Goal: Information Seeking & Learning: Check status

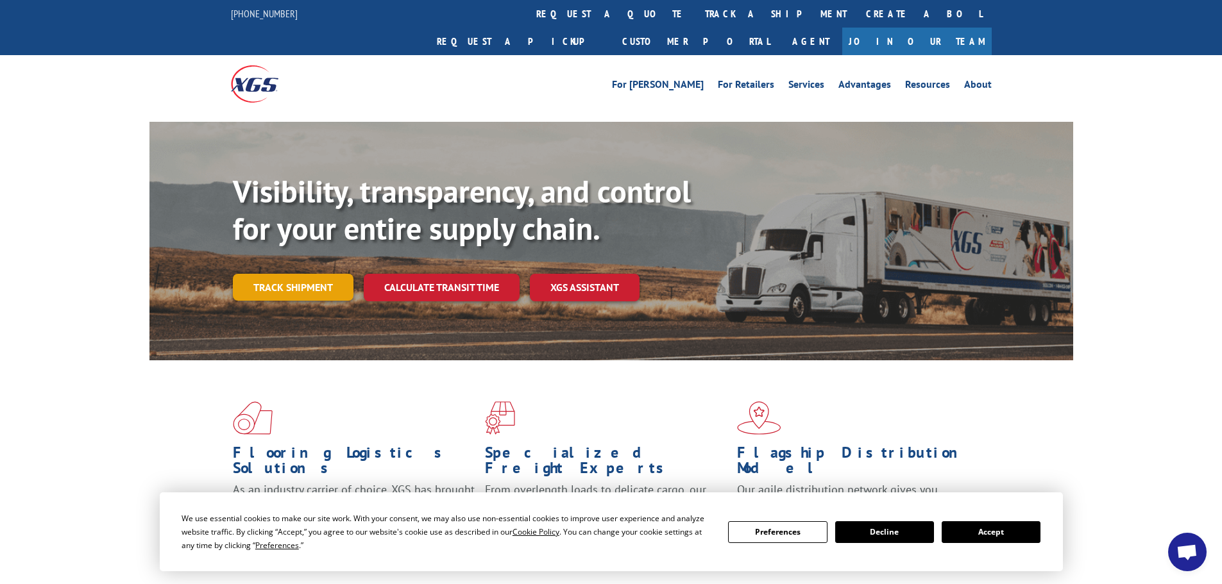
click at [265, 274] on link "Track shipment" at bounding box center [293, 287] width 121 height 27
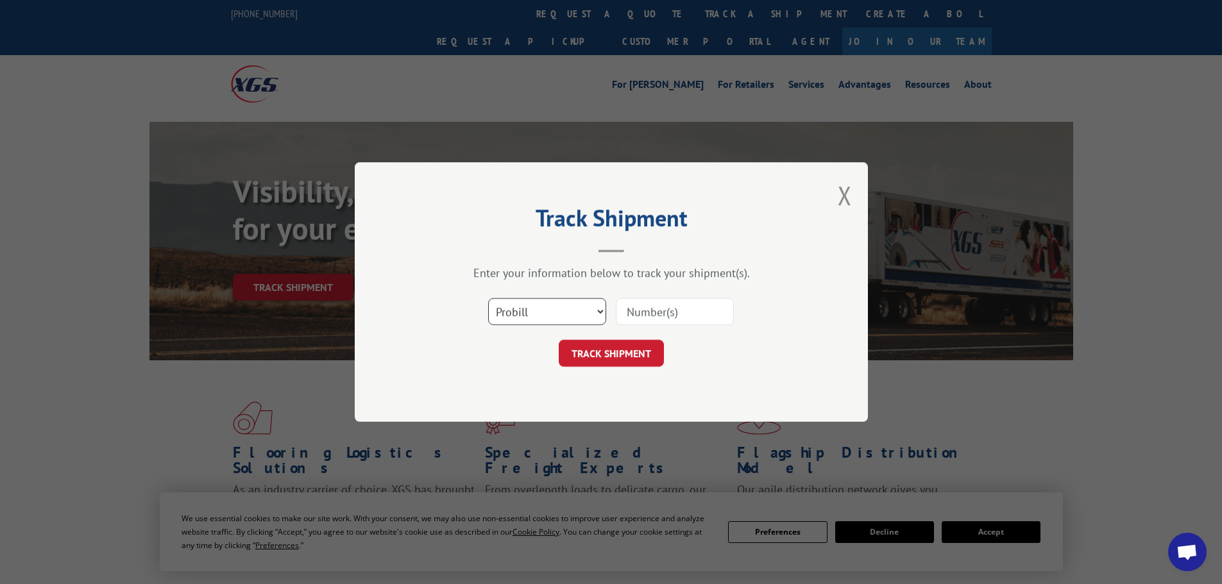
click at [577, 310] on select "Select category... Probill BOL PO" at bounding box center [547, 311] width 118 height 27
select select "bol"
click at [488, 298] on select "Select category... Probill BOL PO" at bounding box center [547, 311] width 118 height 27
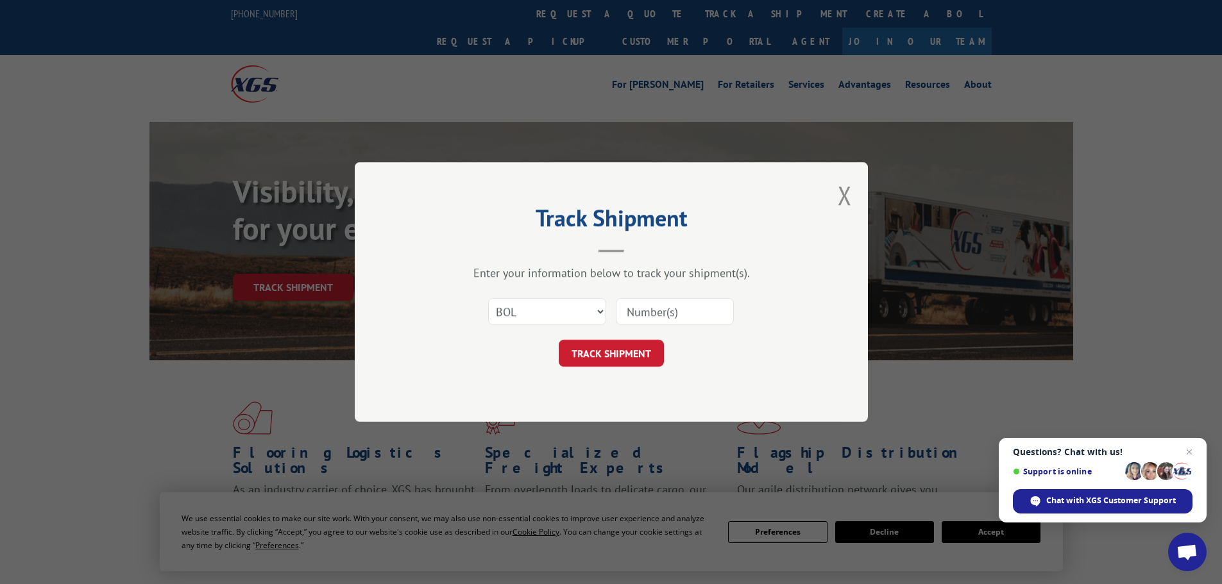
click at [648, 314] on input at bounding box center [675, 311] width 118 height 27
paste input "7045850"
type input "7045850"
click at [596, 342] on button "TRACK SHIPMENT" at bounding box center [611, 353] width 105 height 27
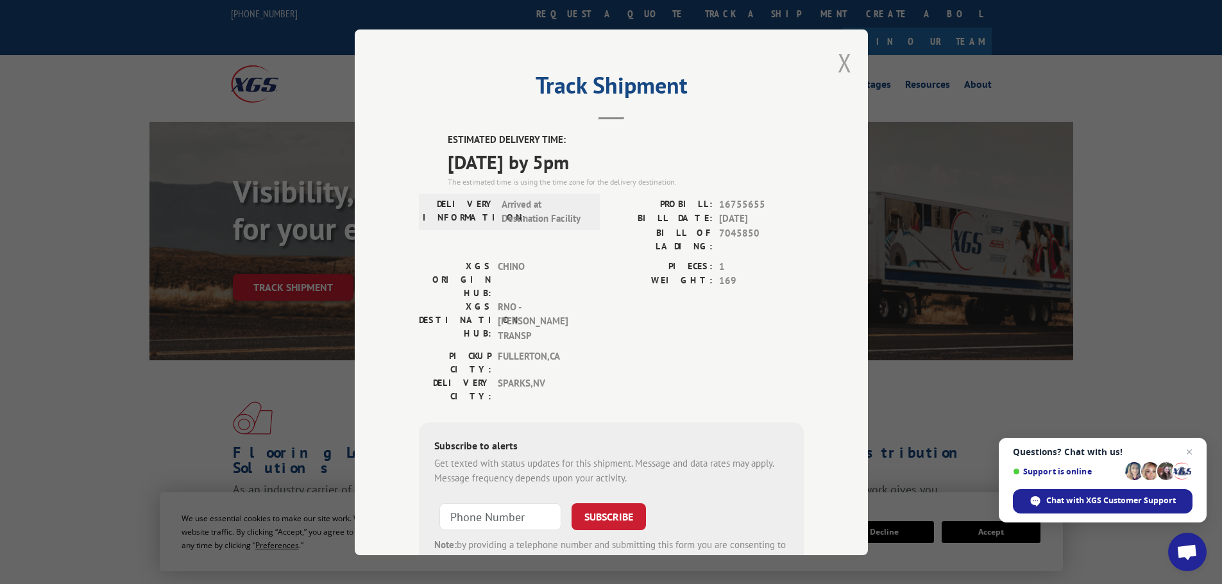
click at [839, 56] on button "Close modal" at bounding box center [845, 63] width 14 height 34
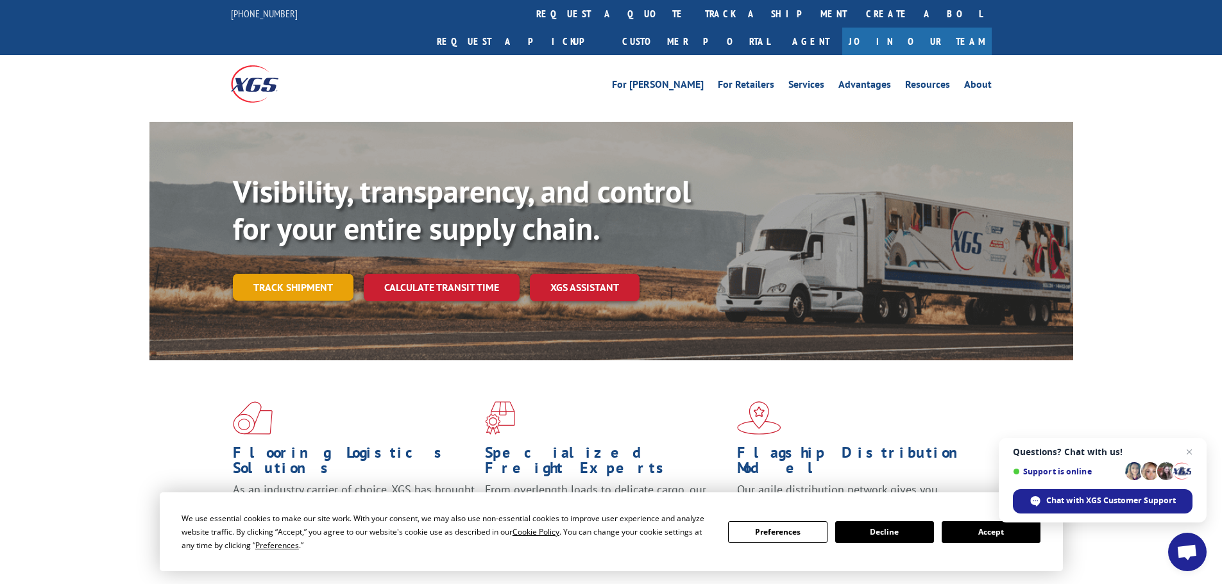
click at [300, 274] on link "Track shipment" at bounding box center [293, 287] width 121 height 27
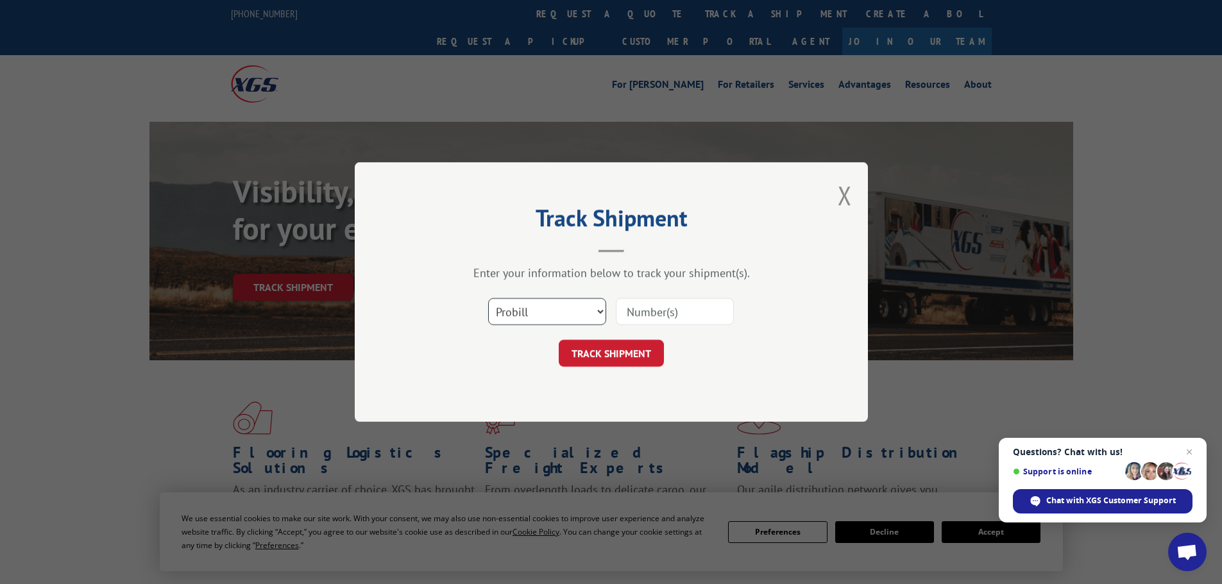
click at [523, 316] on select "Select category... Probill BOL PO" at bounding box center [547, 311] width 118 height 27
select select "bol"
click at [488, 298] on select "Select category... Probill BOL PO" at bounding box center [547, 311] width 118 height 27
click at [649, 310] on input at bounding box center [675, 311] width 118 height 27
paste input "7042693"
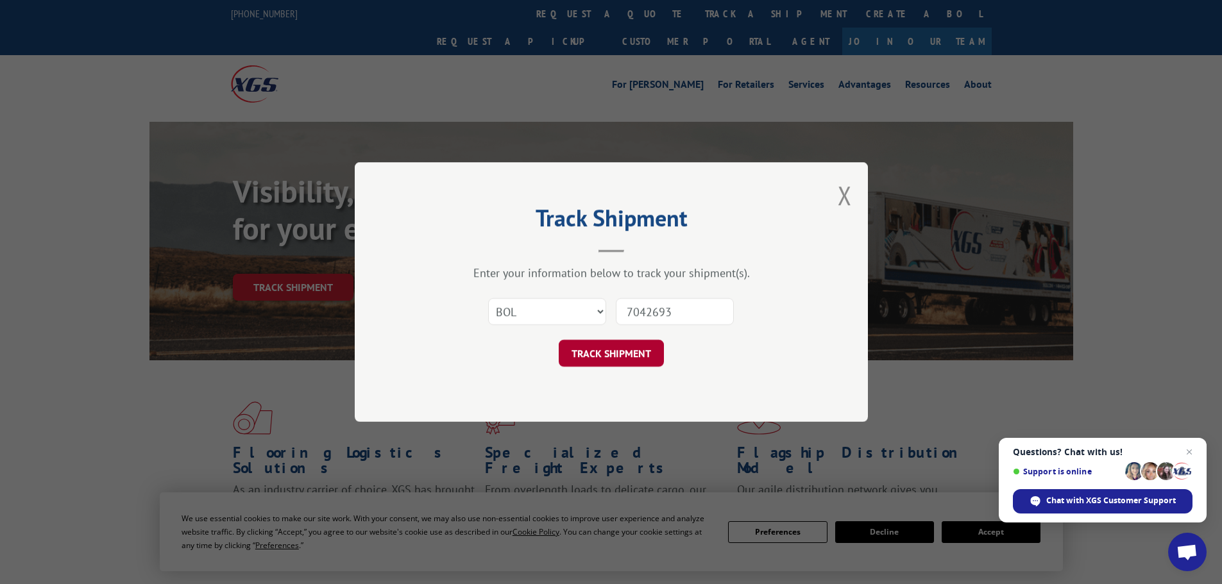
type input "7042693"
click at [632, 349] on button "TRACK SHIPMENT" at bounding box center [611, 353] width 105 height 27
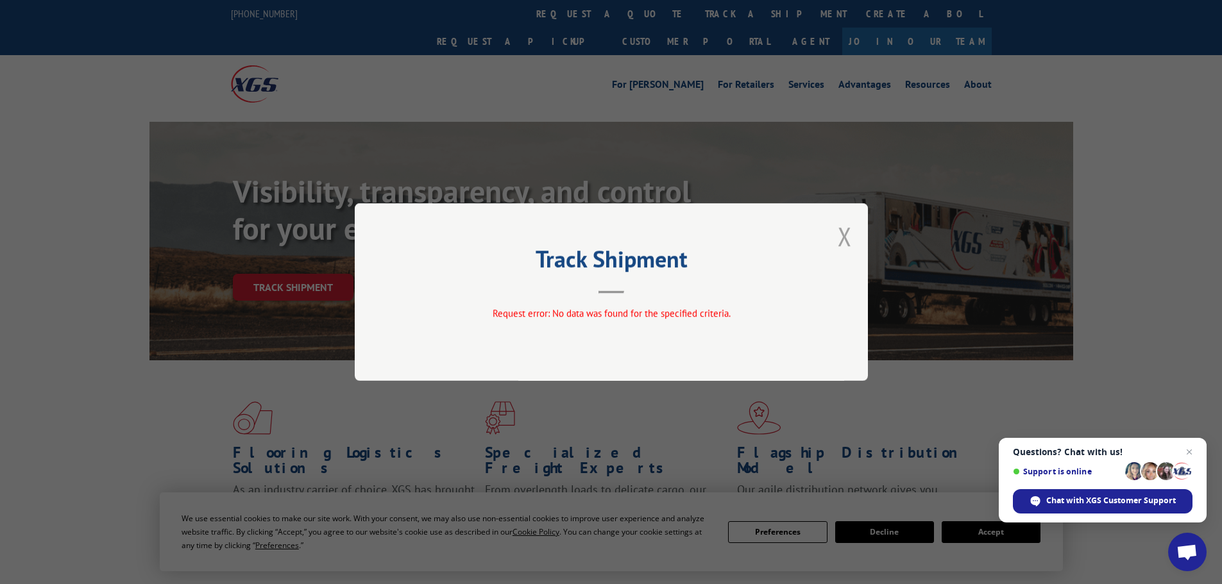
click at [842, 237] on button "Close modal" at bounding box center [845, 236] width 14 height 34
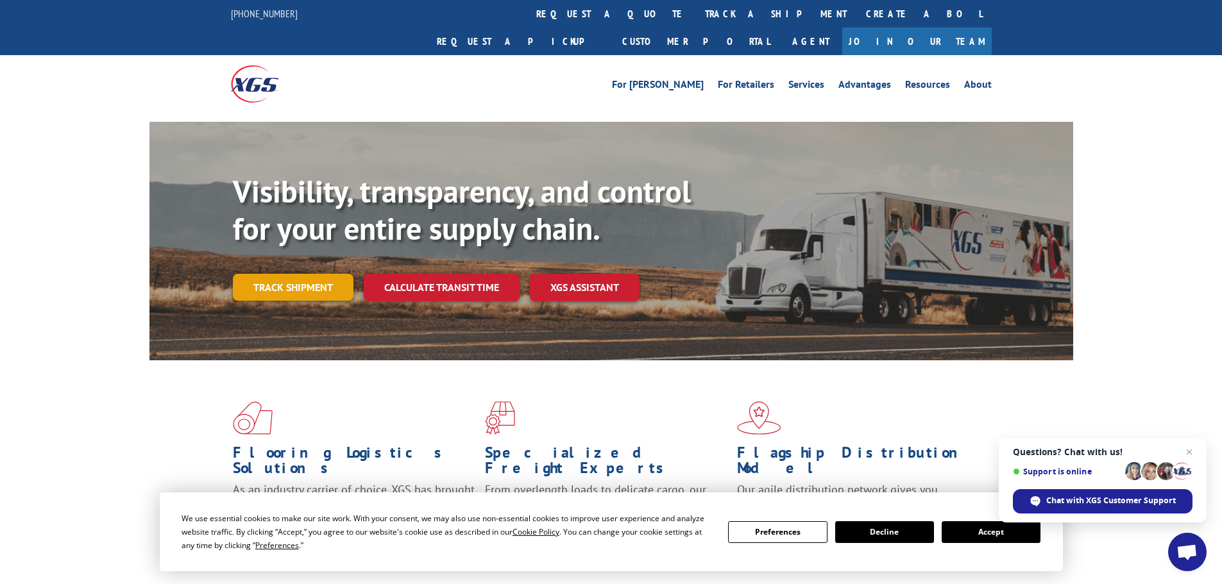
click at [325, 274] on link "Track shipment" at bounding box center [293, 287] width 121 height 27
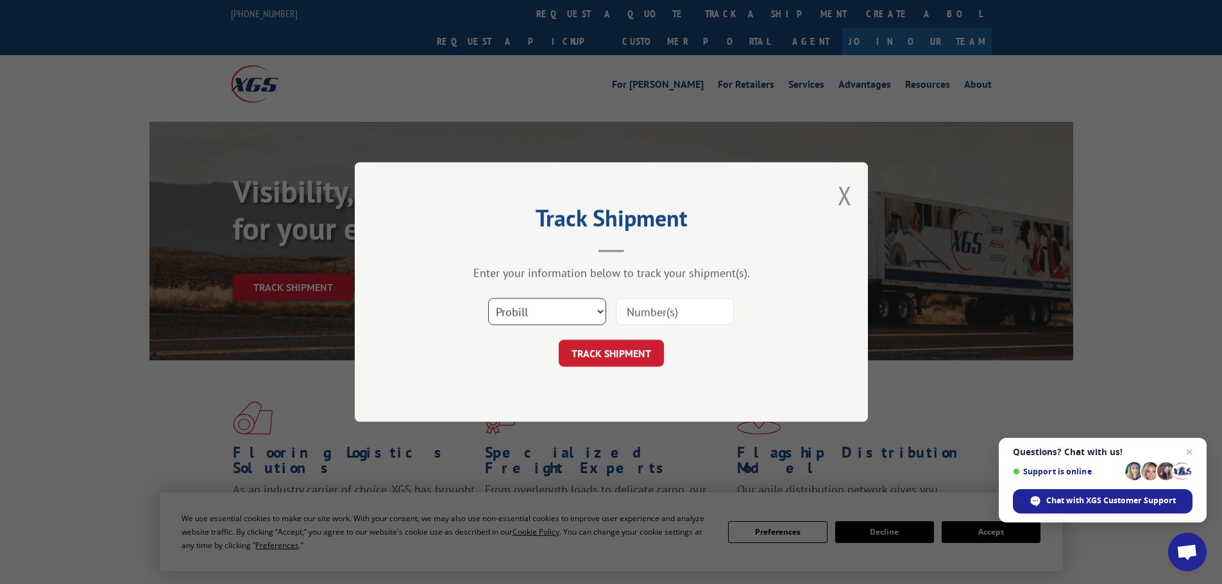
drag, startPoint x: 531, startPoint y: 301, endPoint x: 531, endPoint y: 315, distance: 14.1
click at [531, 305] on select "Select category... Probill BOL PO" at bounding box center [547, 311] width 118 height 27
select select "po"
click at [488, 298] on select "Select category... Probill BOL PO" at bounding box center [547, 311] width 118 height 27
click at [632, 310] on input at bounding box center [675, 311] width 118 height 27
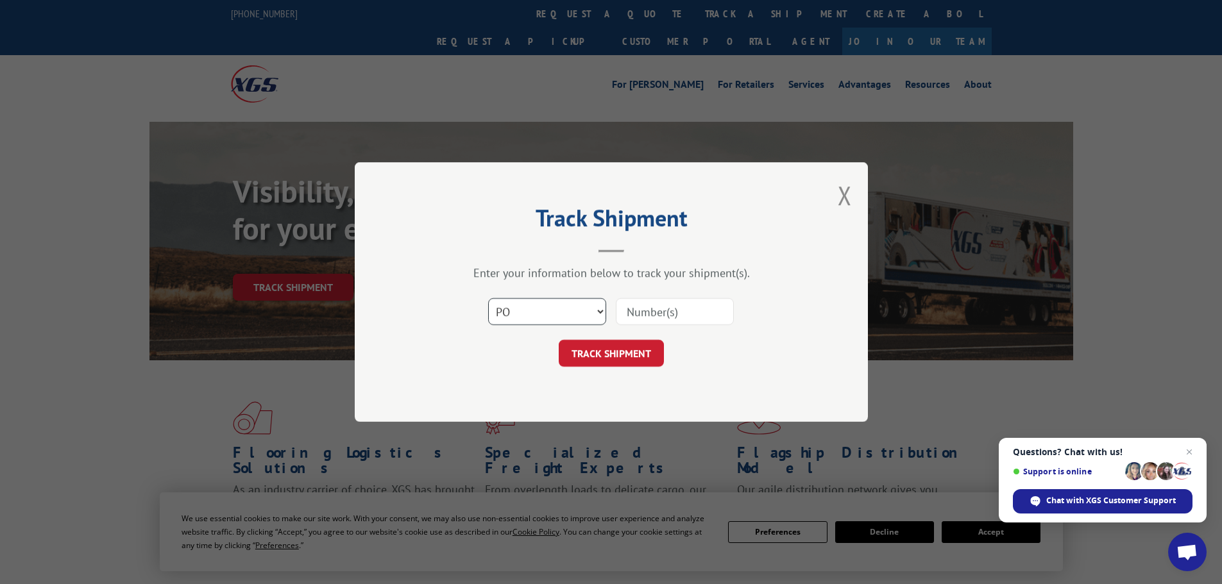
drag, startPoint x: 632, startPoint y: 310, endPoint x: 559, endPoint y: 304, distance: 74.0
click at [559, 304] on select "Select category... Probill BOL PO" at bounding box center [547, 311] width 118 height 27
click at [670, 312] on input at bounding box center [675, 311] width 118 height 27
paste input "17477505"
type input "17477505"
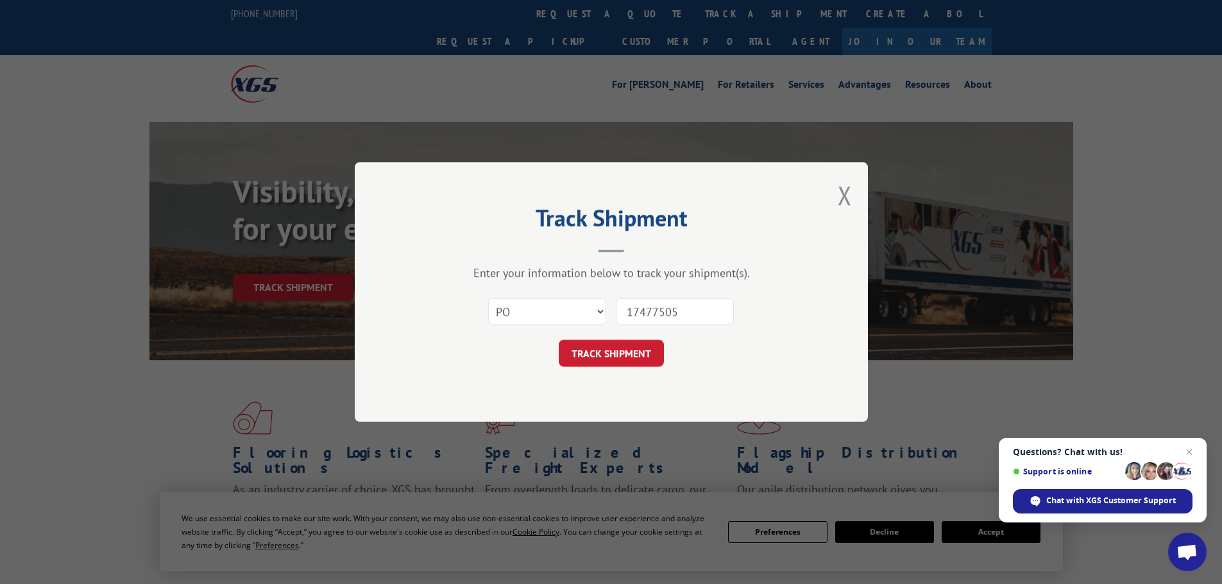
click at [621, 358] on button "TRACK SHIPMENT" at bounding box center [611, 353] width 105 height 27
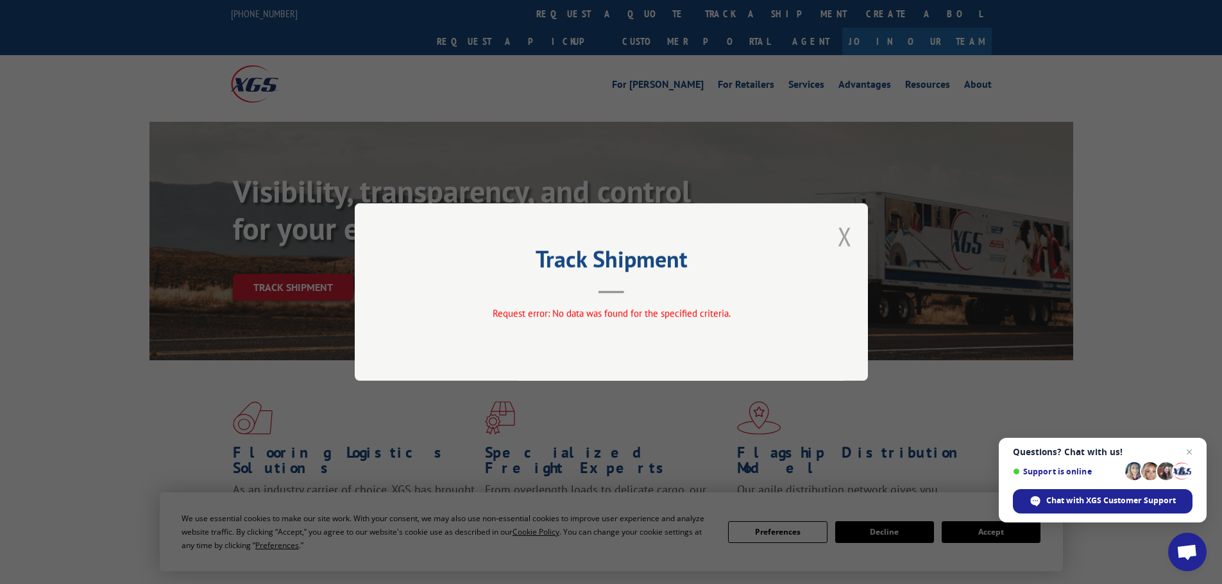
drag, startPoint x: 845, startPoint y: 240, endPoint x: 517, endPoint y: 307, distance: 334.6
click at [840, 242] on button "Close modal" at bounding box center [845, 236] width 14 height 34
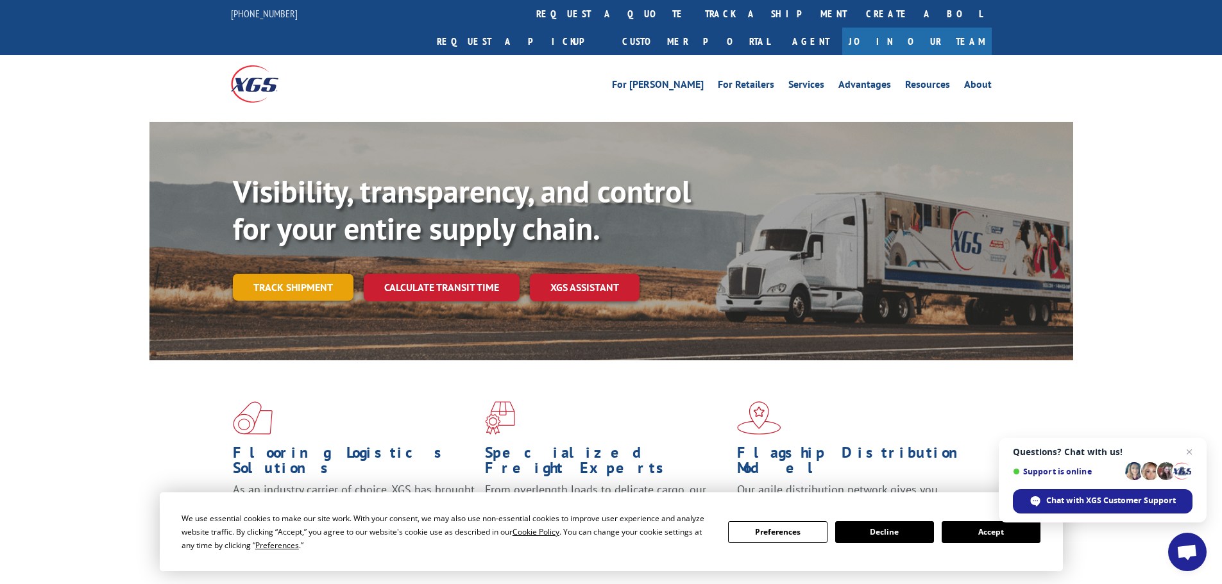
click at [326, 274] on link "Track shipment" at bounding box center [293, 287] width 121 height 27
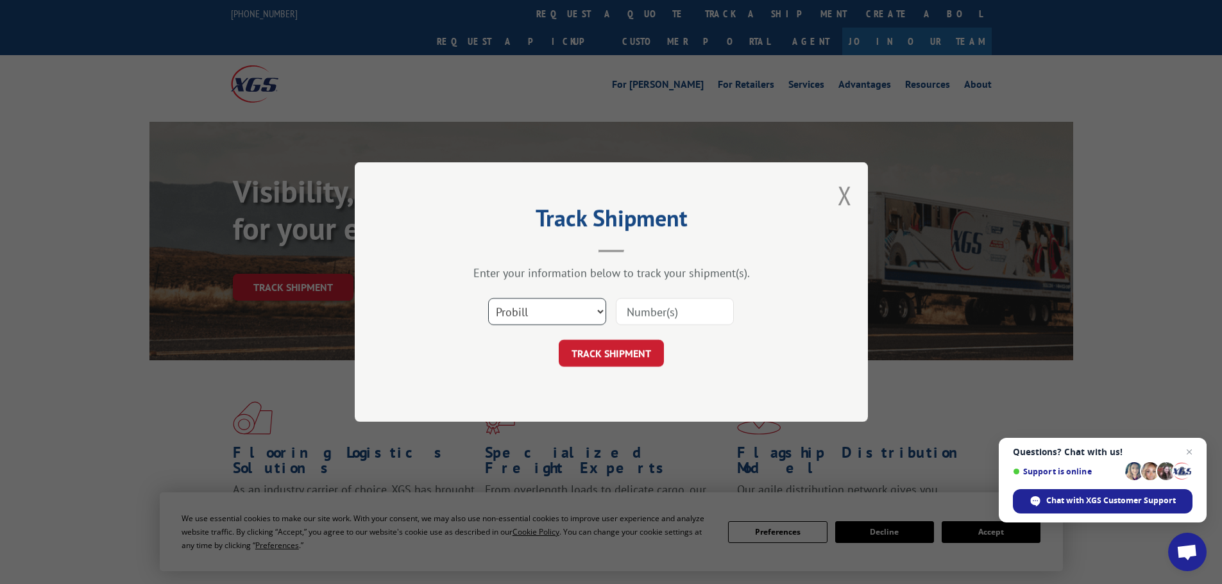
click at [514, 314] on select "Select category... Probill BOL PO" at bounding box center [547, 311] width 118 height 27
select select "bol"
click at [488, 298] on select "Select category... Probill BOL PO" at bounding box center [547, 311] width 118 height 27
click at [652, 314] on input at bounding box center [675, 311] width 118 height 27
paste input "7042693"
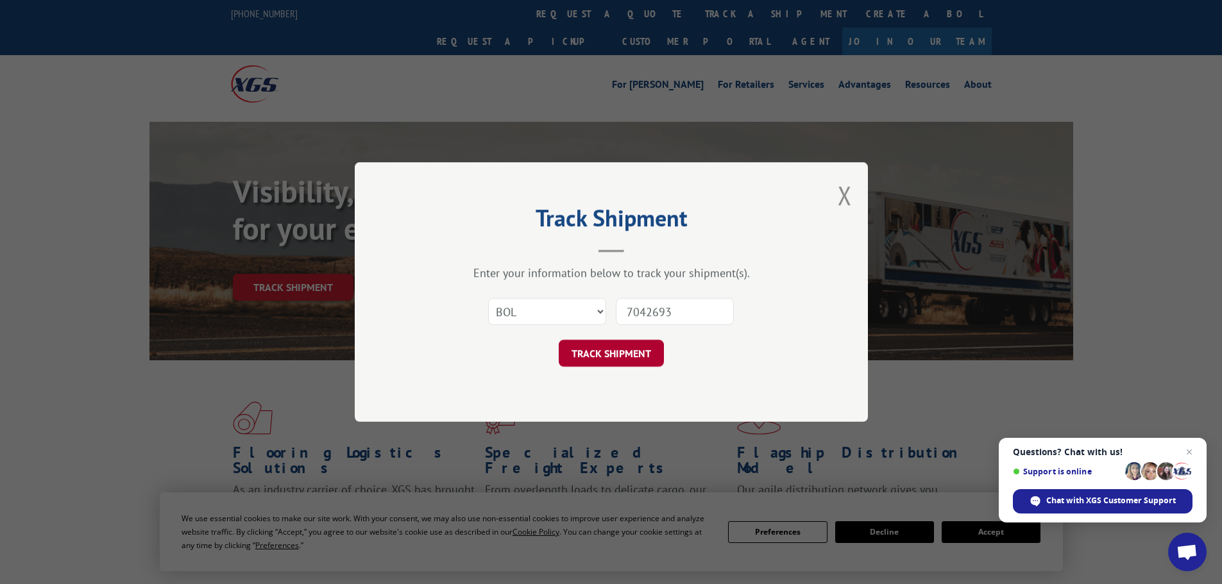
type input "7042693"
click at [634, 350] on button "TRACK SHIPMENT" at bounding box center [611, 353] width 105 height 27
